Goal: Navigation & Orientation: Find specific page/section

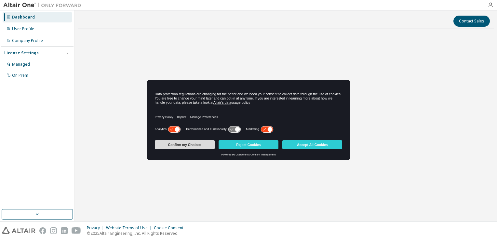
click at [195, 146] on button "Confirm my Choices" at bounding box center [185, 144] width 60 height 9
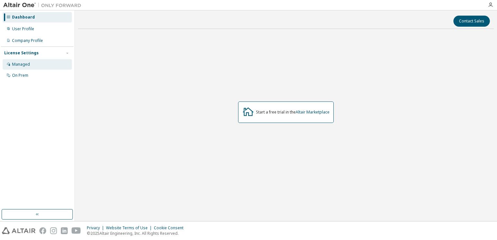
click at [28, 64] on div "Managed" at bounding box center [21, 64] width 18 height 5
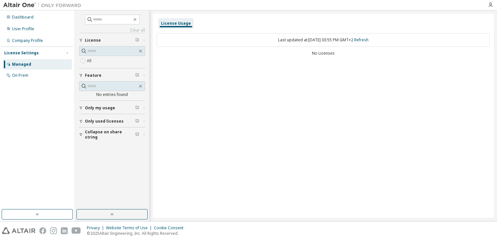
click at [28, 64] on div "Managed" at bounding box center [21, 64] width 19 height 5
click at [38, 38] on div "Company Profile" at bounding box center [27, 40] width 31 height 5
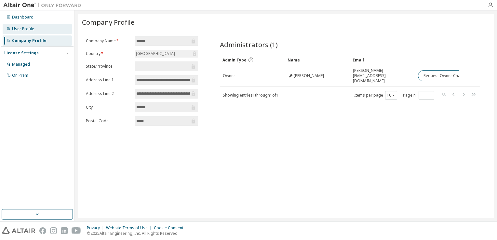
click at [29, 29] on div "User Profile" at bounding box center [23, 28] width 22 height 5
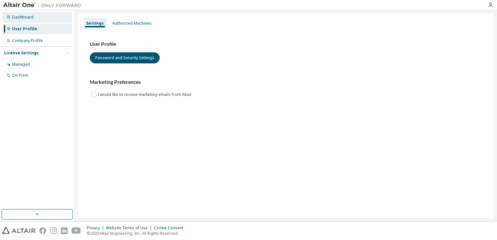
click at [26, 18] on div "Dashboard" at bounding box center [22, 17] width 21 height 5
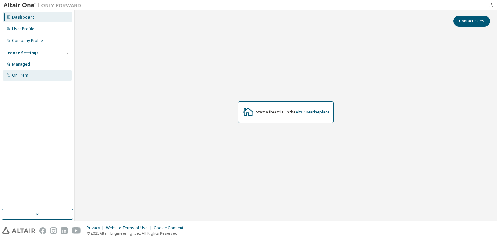
click at [30, 71] on div "On Prem" at bounding box center [37, 75] width 69 height 10
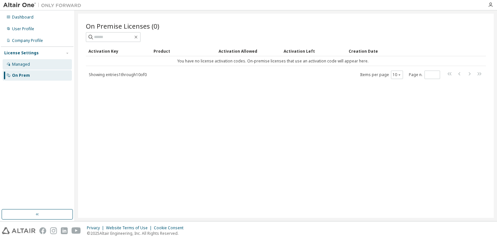
click at [32, 64] on div "Managed" at bounding box center [37, 64] width 69 height 10
